Goal: Find specific page/section: Find specific page/section

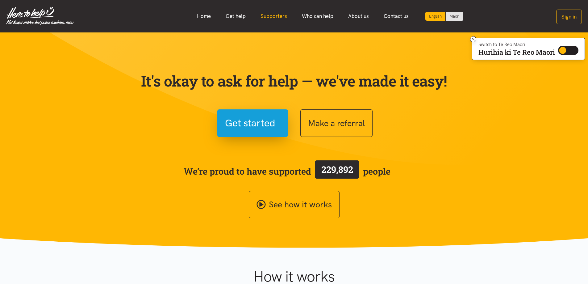
click at [270, 16] on link "Supporters" at bounding box center [273, 16] width 41 height 13
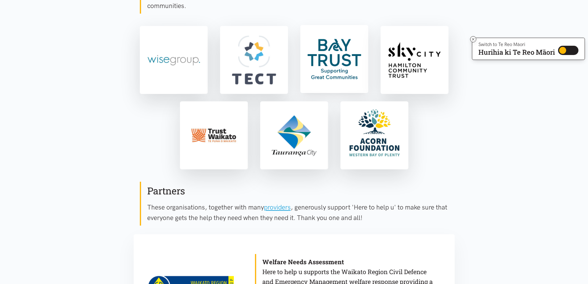
scroll to position [216, 0]
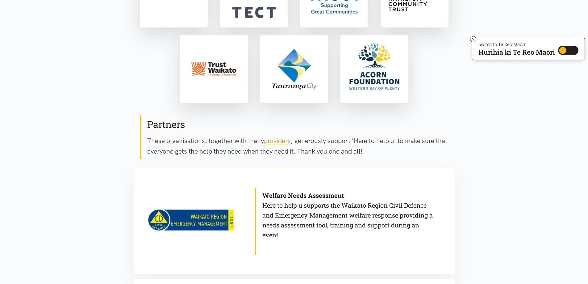
click at [284, 142] on link "providers" at bounding box center [277, 141] width 27 height 8
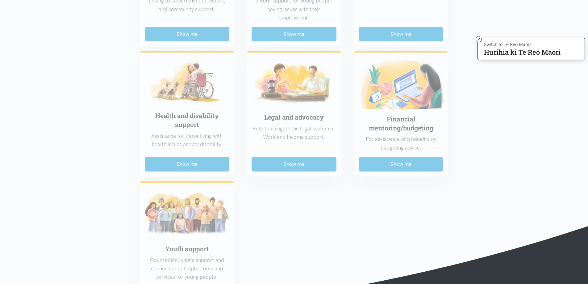
scroll to position [401, 0]
